Goal: Task Accomplishment & Management: Use online tool/utility

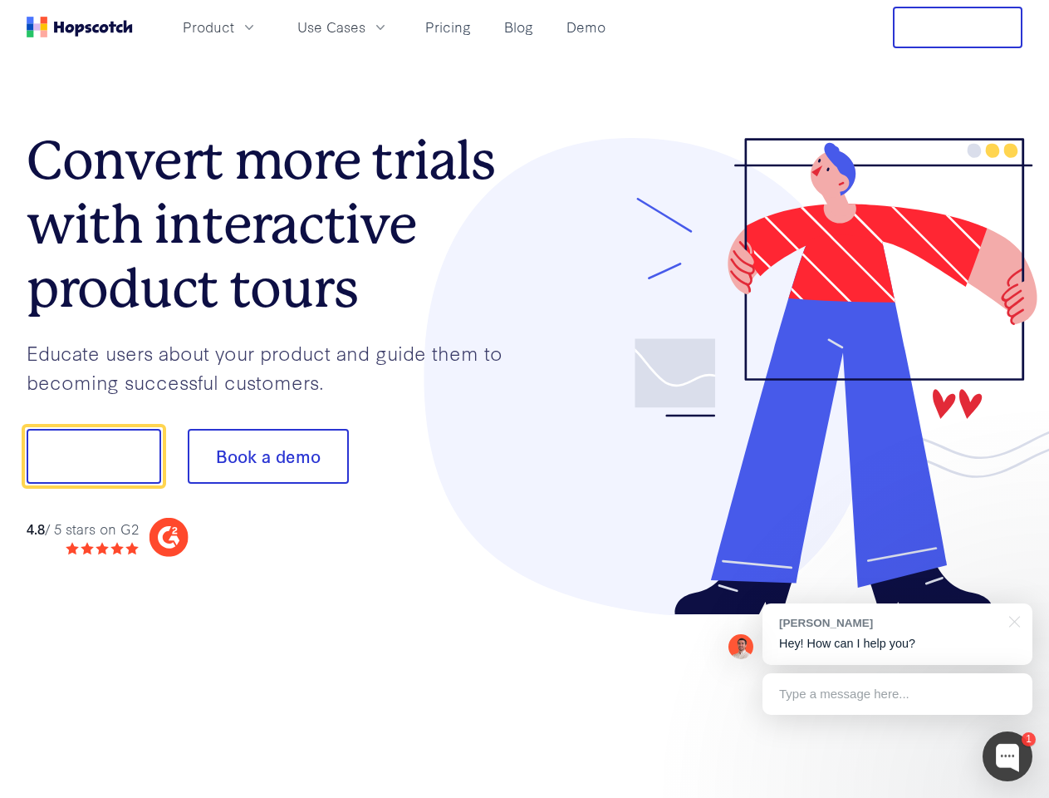
click at [525, 399] on div at bounding box center [774, 377] width 498 height 478
click at [234, 27] on span "Product" at bounding box center [209, 27] width 52 height 21
click at [366, 27] on span "Use Cases" at bounding box center [331, 27] width 68 height 21
click at [958, 27] on button "Free Trial" at bounding box center [958, 28] width 130 height 42
click at [93, 456] on button "Show me!" at bounding box center [94, 456] width 135 height 55
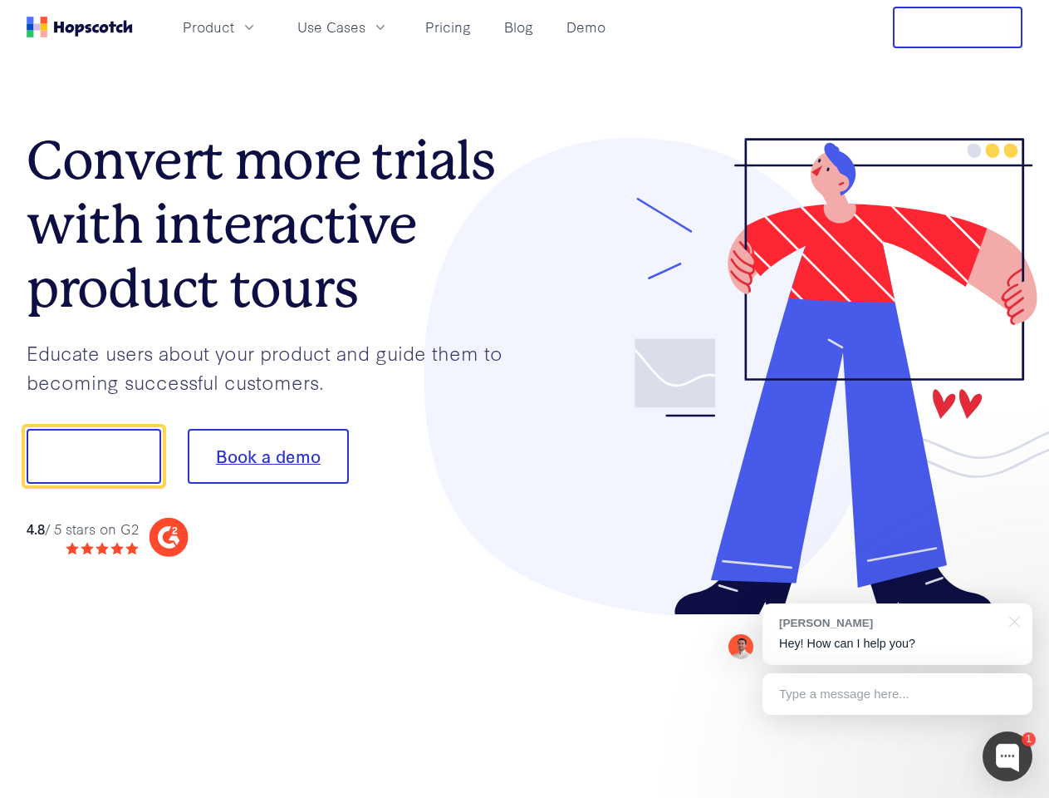
click at [268, 456] on button "Book a demo" at bounding box center [268, 456] width 161 height 55
click at [1008, 756] on div at bounding box center [1008, 756] width 50 height 50
click at [897, 634] on div "[PERSON_NAME] Hey! How can I help you?" at bounding box center [898, 633] width 270 height 61
click at [1012, 620] on div at bounding box center [877, 454] width 312 height 554
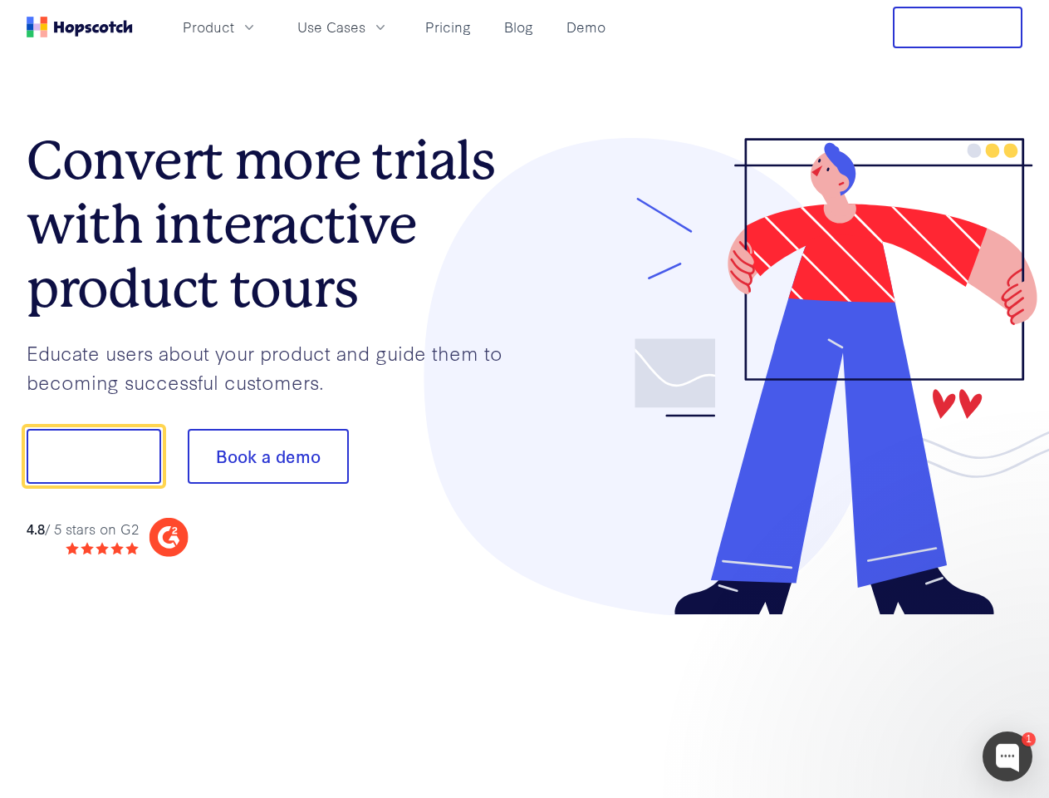
click at [897, 694] on div at bounding box center [877, 565] width 312 height 331
